Goal: Task Accomplishment & Management: Complete application form

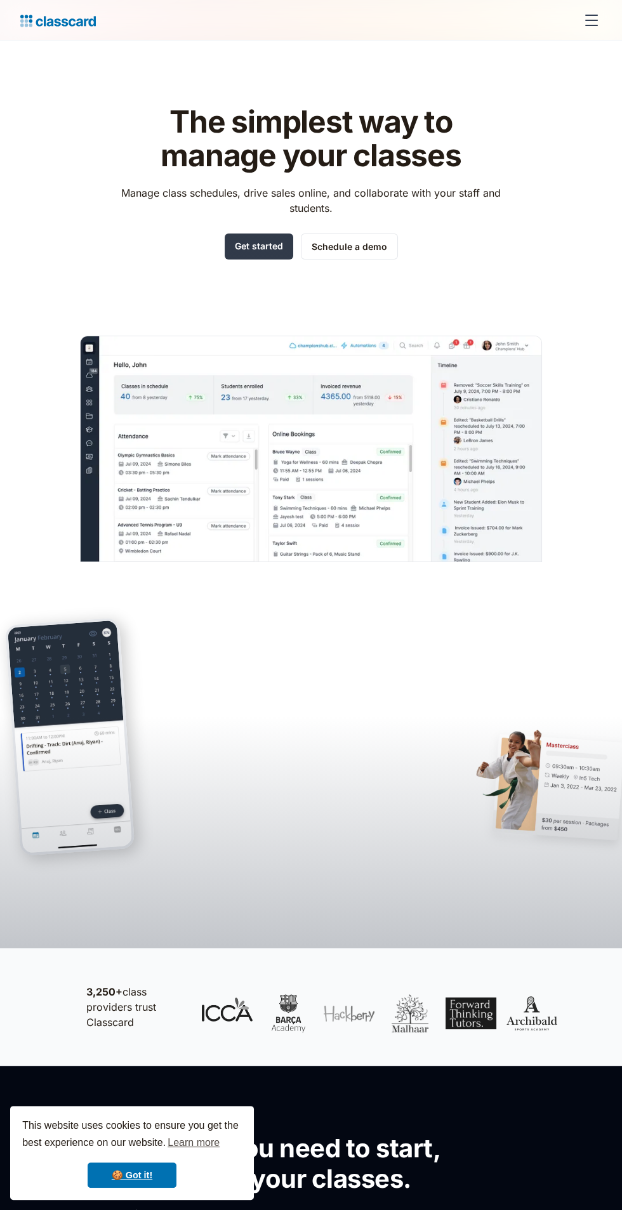
click at [266, 248] on link "Get started" at bounding box center [259, 246] width 69 height 26
click at [591, 25] on div "menu" at bounding box center [591, 25] width 13 height 1
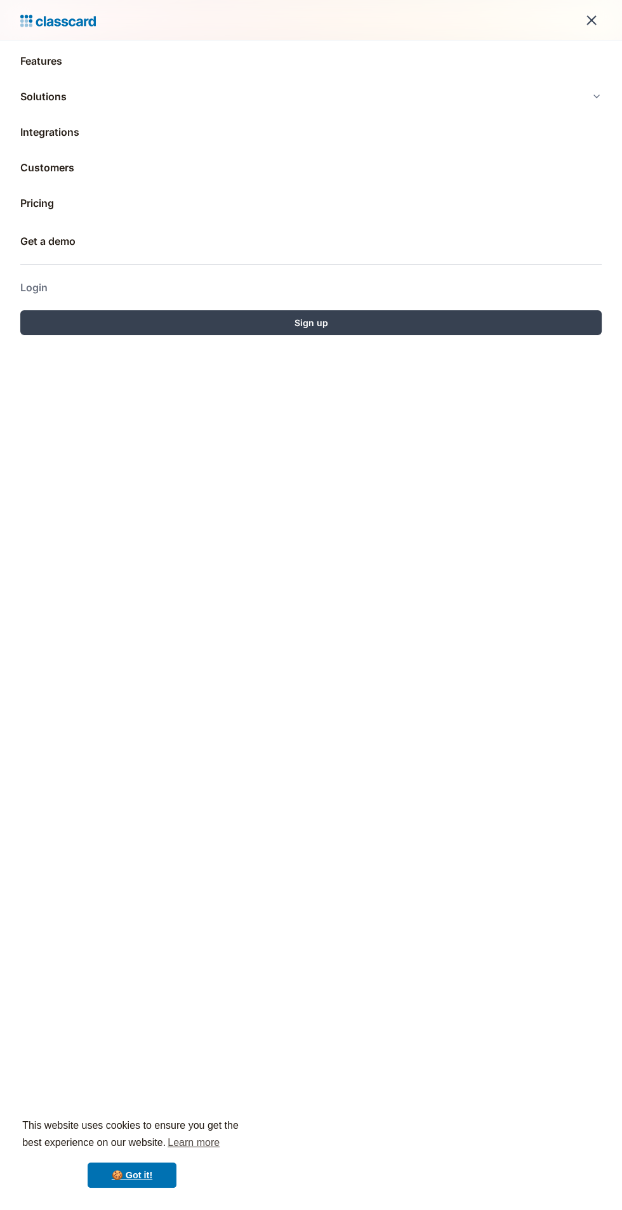
click at [126, 281] on link "Login" at bounding box center [310, 287] width 581 height 30
